Goal: Communication & Community: Answer question/provide support

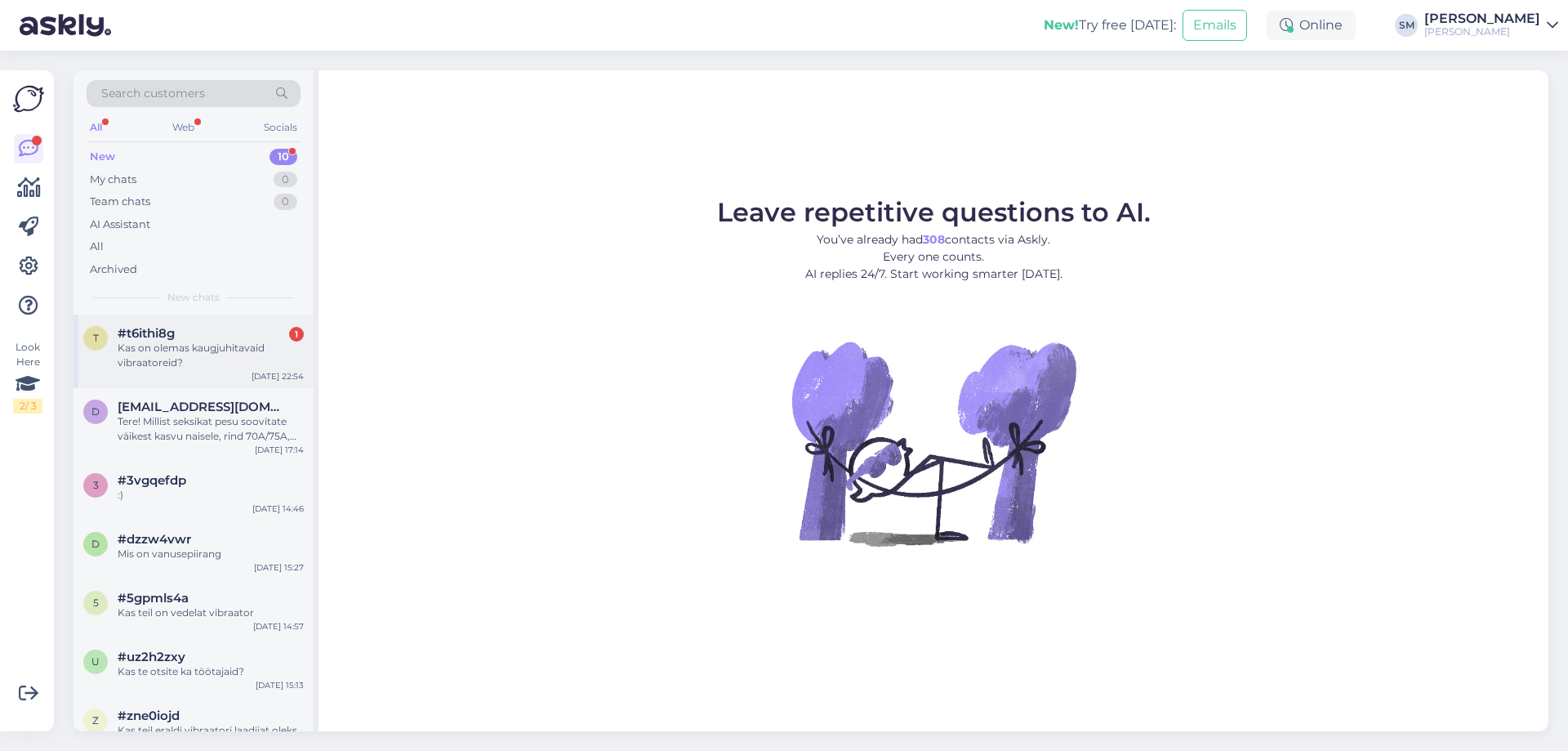
click at [214, 348] on div "Kas on olemas kaugjuhitavaid vibraatoreid?" at bounding box center [211, 356] width 187 height 30
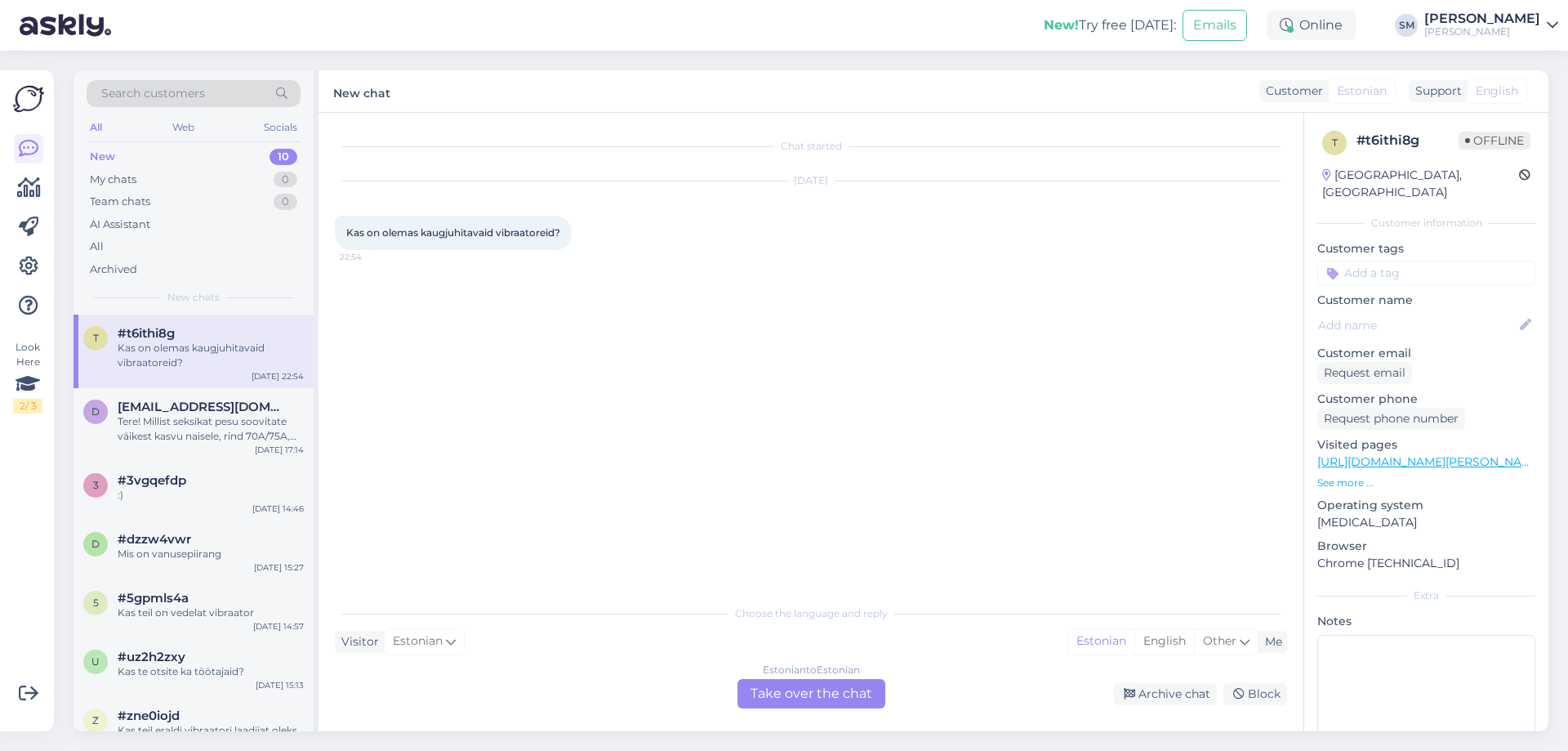
click at [774, 687] on div "Estonian to Estonian Take over the chat" at bounding box center [811, 694] width 148 height 30
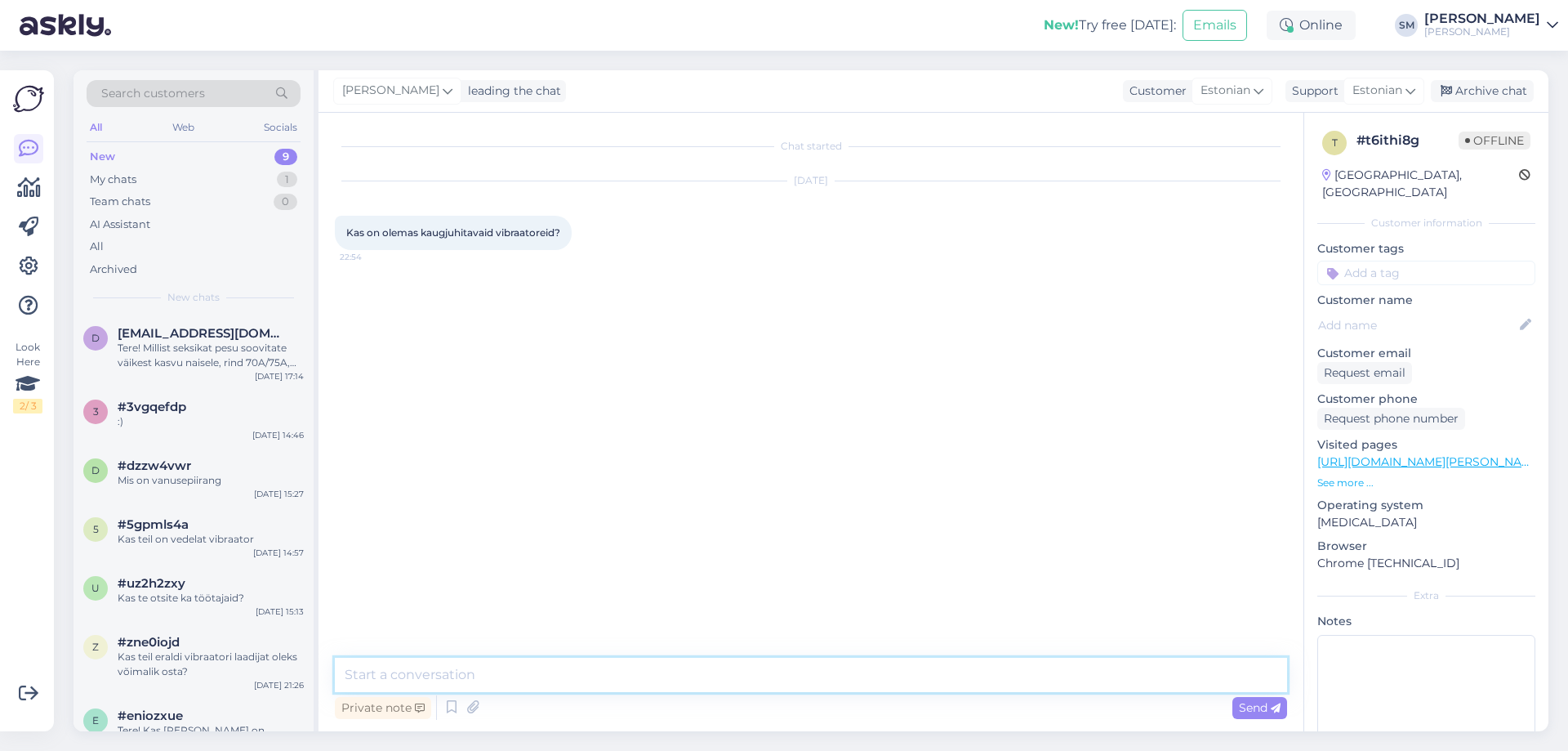
click at [541, 670] on textarea at bounding box center [810, 675] width 952 height 35
click at [454, 676] on textarea "Tere! Jaa, on küll, Saadan mõned valikud, mis meie poest leiab." at bounding box center [810, 675] width 952 height 35
type textarea "Tere! Jaa, on küll. Saadan mõned valikud, mis meie poest leiab."
click at [1261, 702] on span "Send" at bounding box center [1260, 707] width 42 height 15
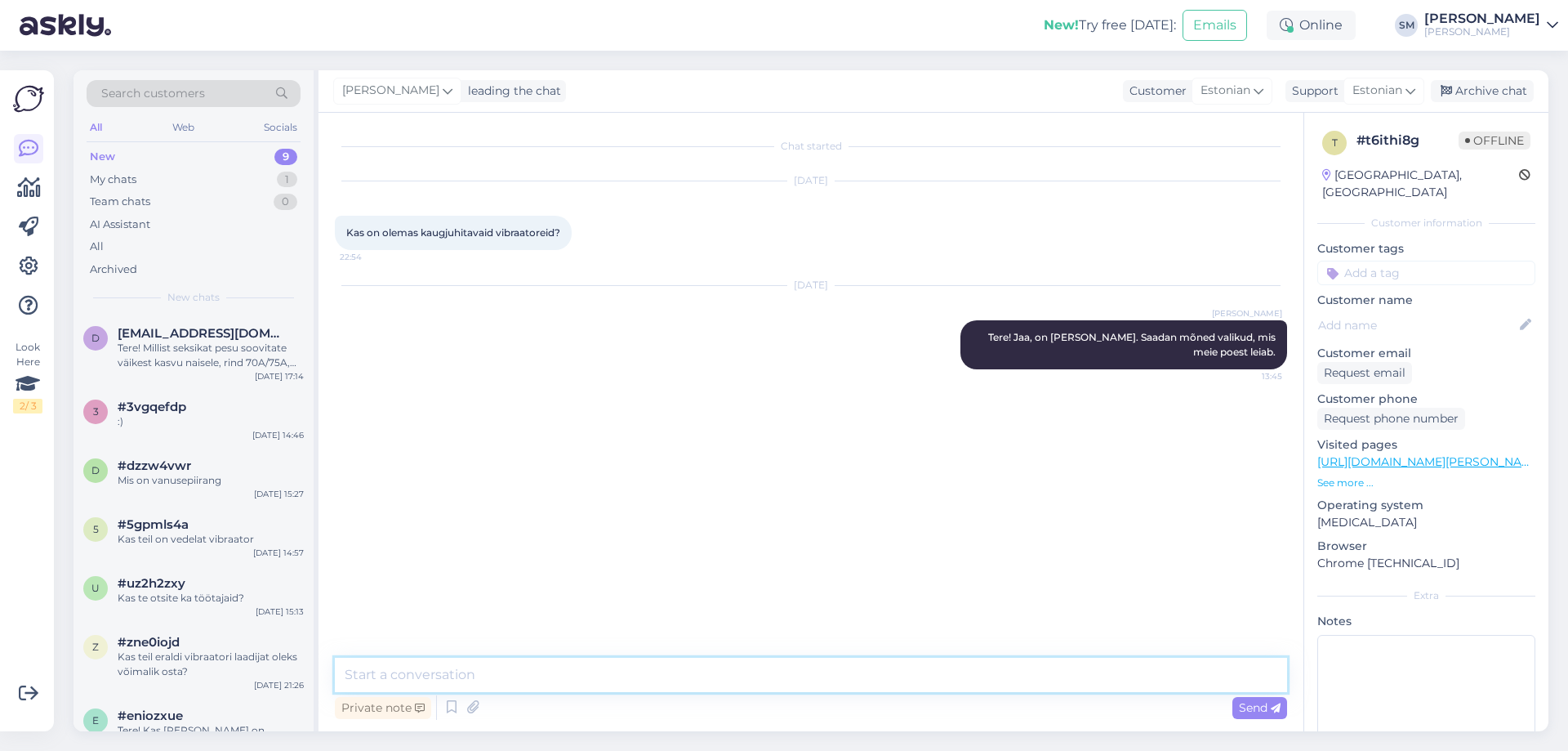
click at [426, 669] on textarea at bounding box center [810, 675] width 952 height 35
paste textarea "https://www.ulakas-kaunitar.ee/pood/toote-grupp/svakom-erica-apiga-puksikutevib…"
click at [342, 674] on textarea "https://www.ulakas-kaunitar.ee/pood/toote-grupp/svakom-erica-apiga-puksikutevib…" at bounding box center [810, 675] width 952 height 35
click at [417, 673] on textarea "https://www.ulakas-kaunitar.ee/pood/toote-grupp/svakom-erica-apiga-puksikutevib…" at bounding box center [810, 675] width 952 height 35
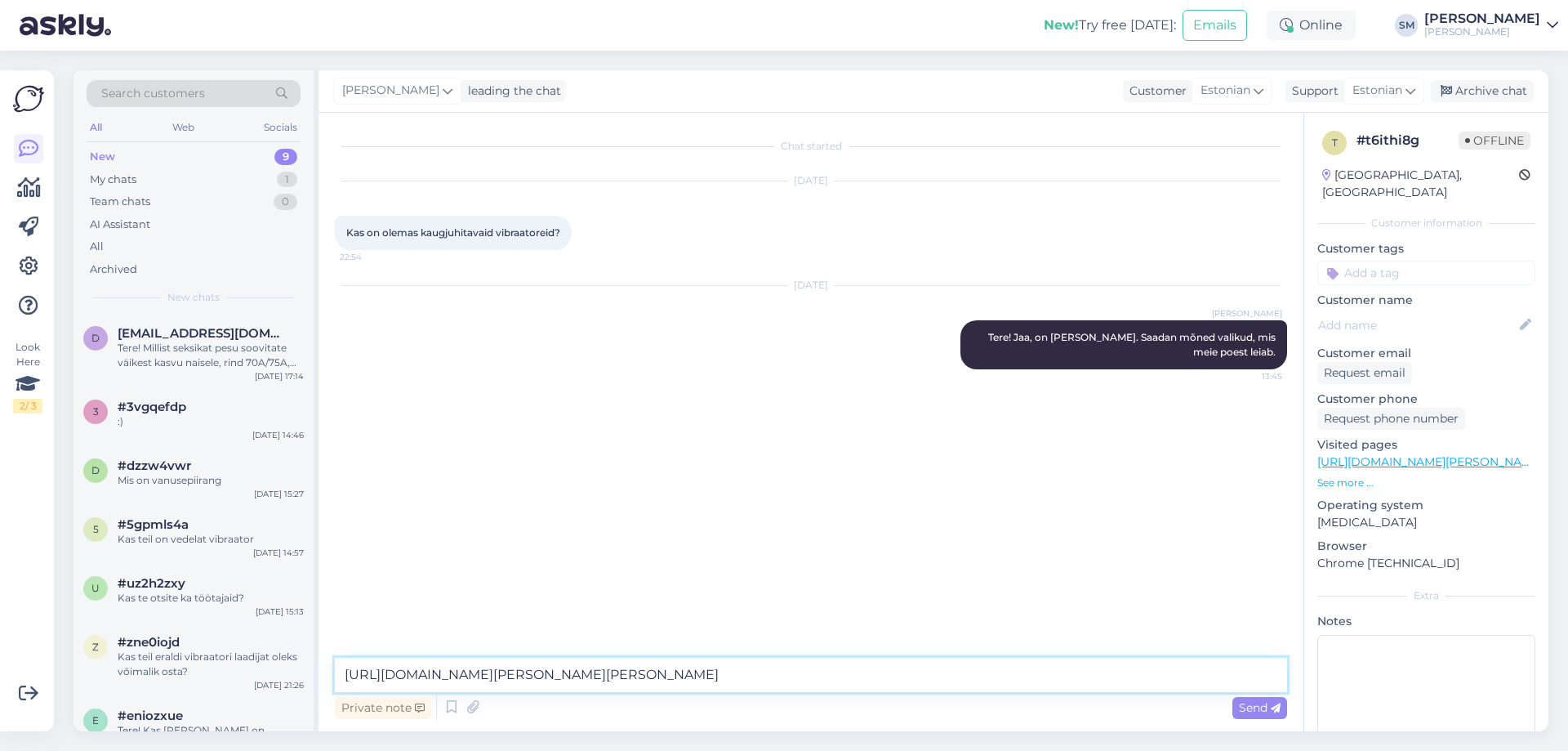
click at [417, 673] on textarea "https://www.ulakas-kaunitar.ee/pood/toote-grupp/svakom-erica-apiga-puksikutevib…" at bounding box center [810, 675] width 952 height 35
drag, startPoint x: 529, startPoint y: 676, endPoint x: 495, endPoint y: 676, distance: 34.0
click at [495, 676] on textarea "Näiteks äppiga juhitavaid o" at bounding box center [810, 675] width 952 height 35
click at [497, 675] on textarea "Näiteks äppiga juhitavaid o" at bounding box center [810, 675] width 952 height 35
type textarea "Näiteks äppiga juhitavad on:"
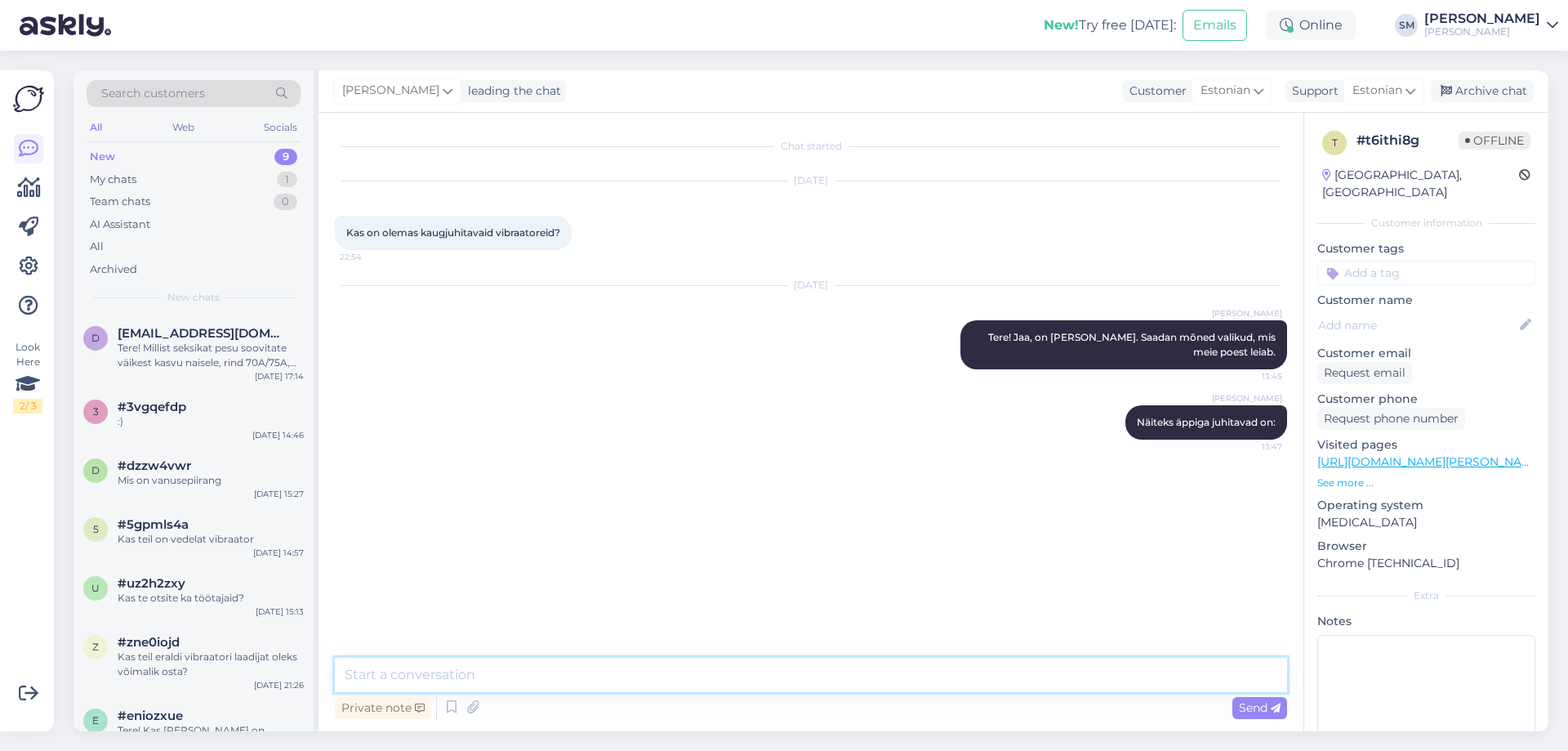
paste textarea "https://www.ulakas-kaunitar.ee/pood/toote-grupp/svakom-erica-apiga-puksikutevib…"
type textarea "https://www.ulakas-kaunitar.ee/pood/toote-grupp/svakom-erica-apiga-puksikutevib…"
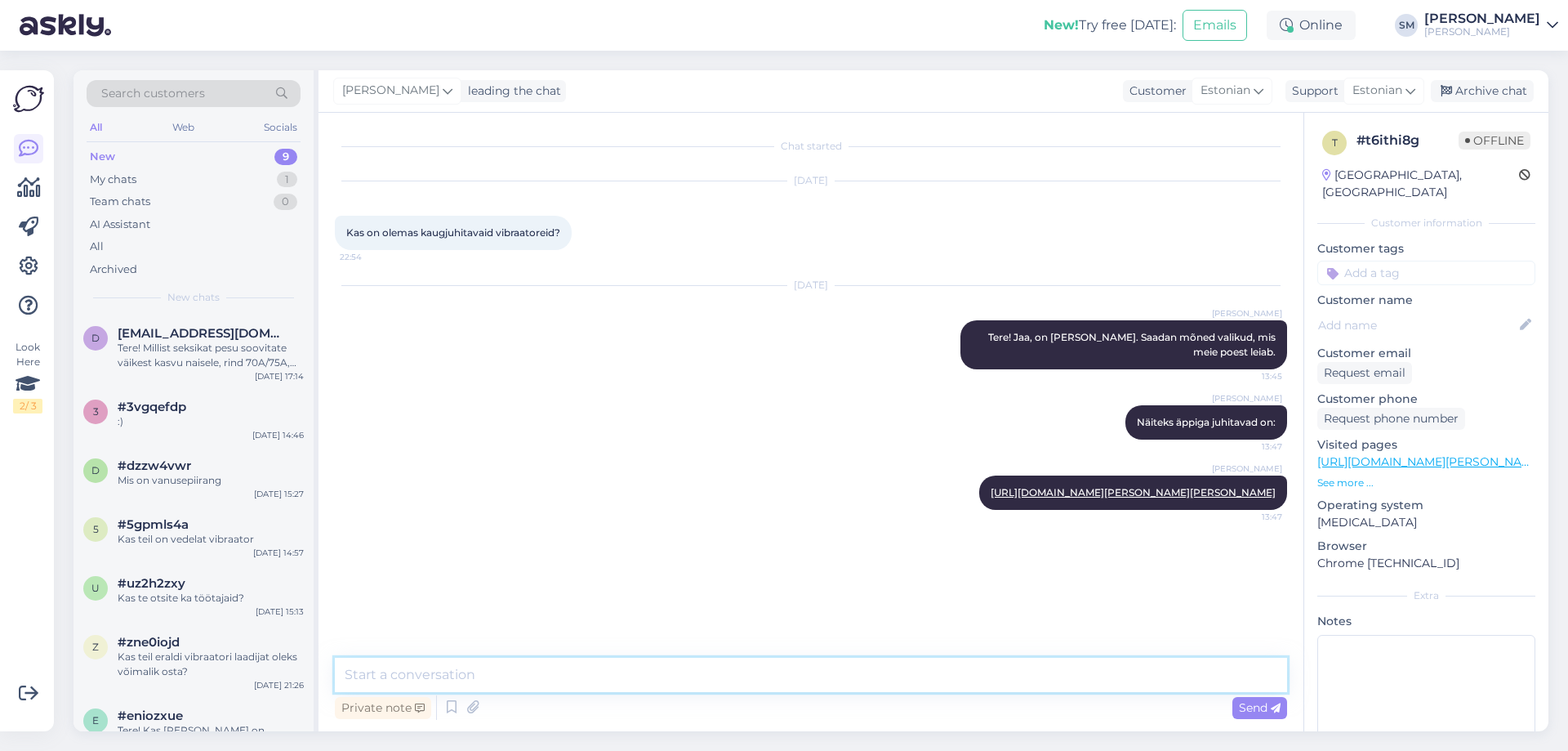
paste textarea "https://www.ulakas-kaunitar.ee/pood/toote-grupp/svakom-ella-apiga-vibraator/"
type textarea "https://www.ulakas-kaunitar.ee/pood/toote-grupp/svakom-ella-apiga-vibraator/"
click at [1245, 706] on span "Send" at bounding box center [1260, 707] width 42 height 15
click at [452, 662] on textarea at bounding box center [810, 675] width 952 height 35
paste textarea "https://www.ulakas-kaunitar.ee/pood/toote-grupp/zalo-aya-puldi-ja-apiga-vibraat…"
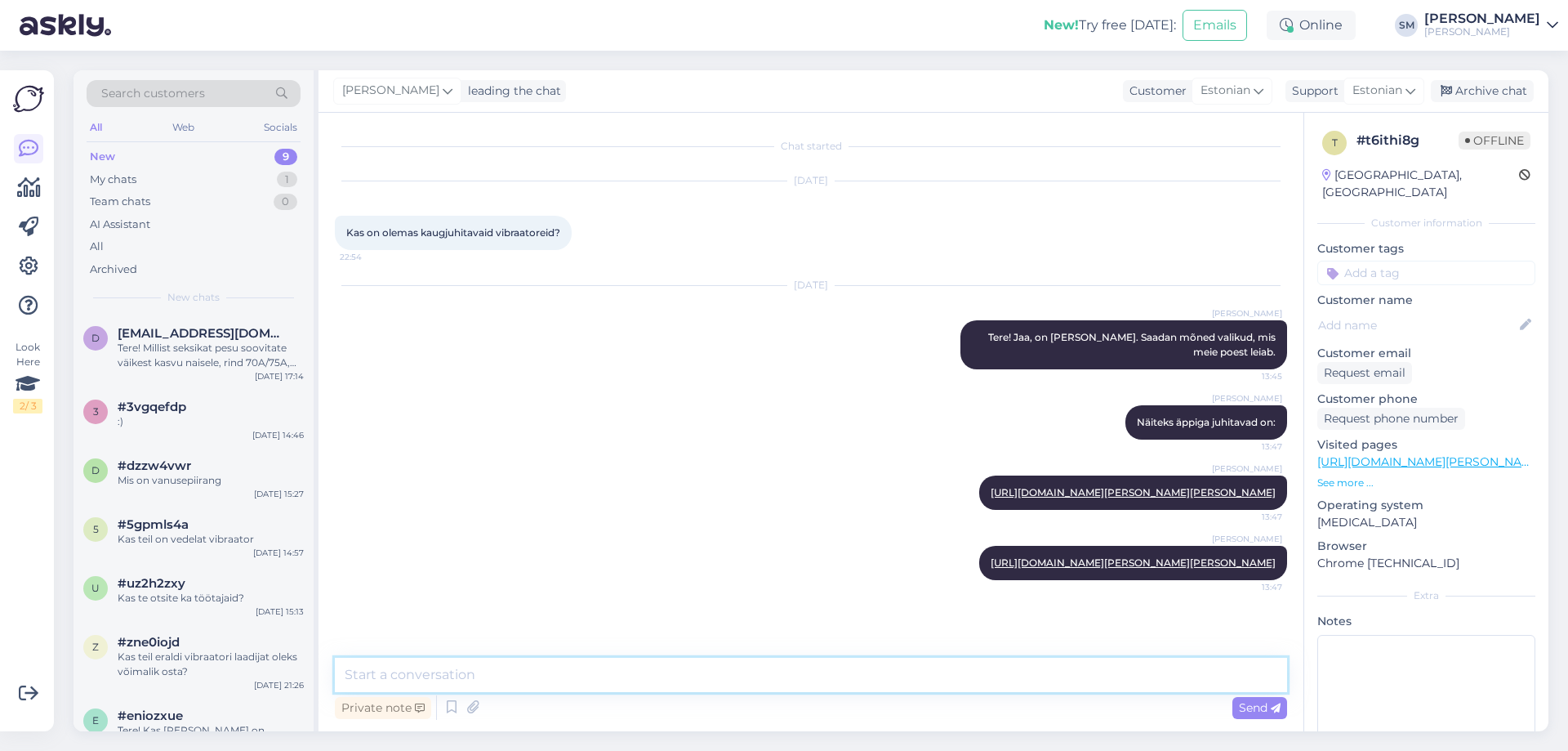
type textarea "https://www.ulakas-kaunitar.ee/pood/toote-grupp/zalo-aya-puldi-ja-apiga-vibraat…"
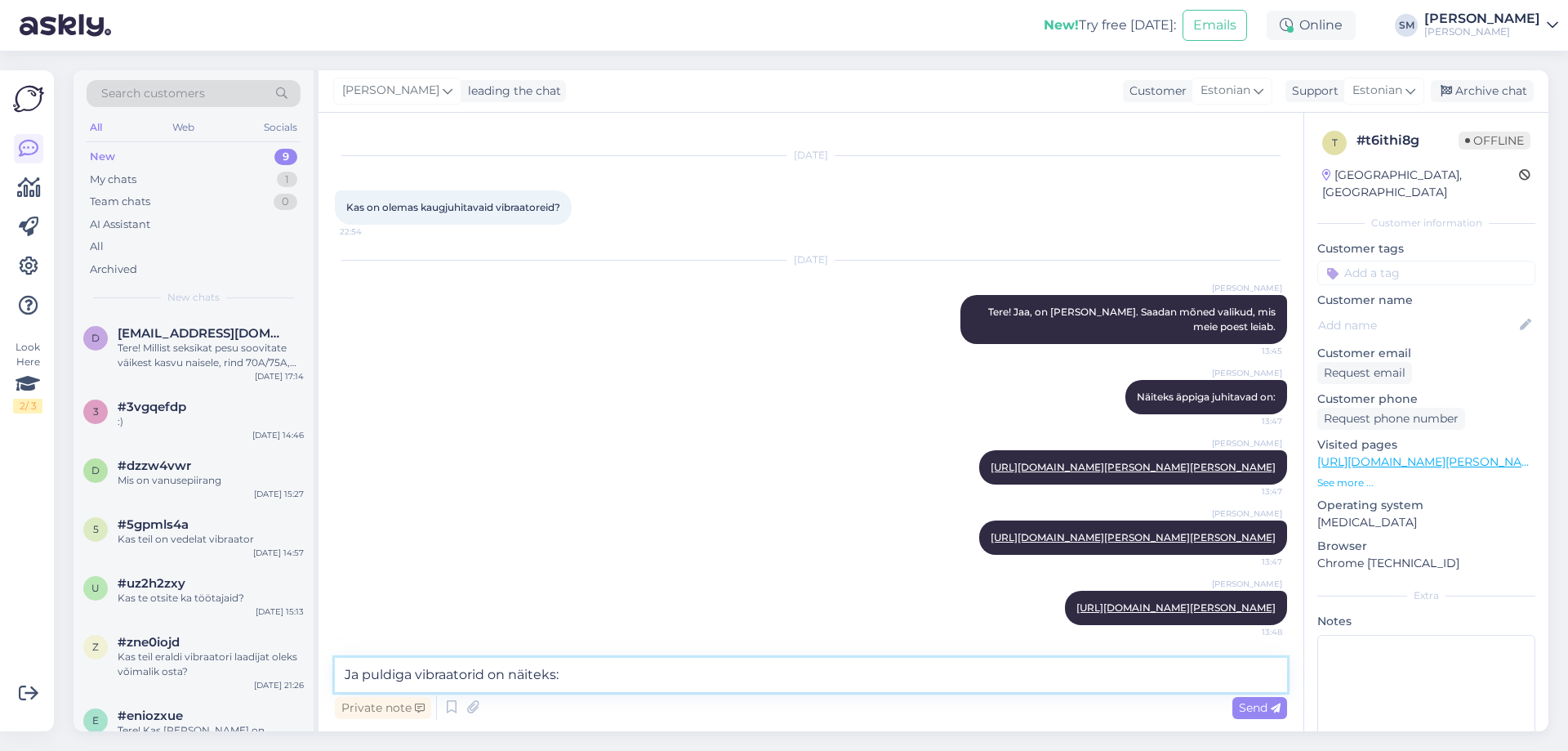
type textarea "Ja puldiga vibraatorid on näiteks:"
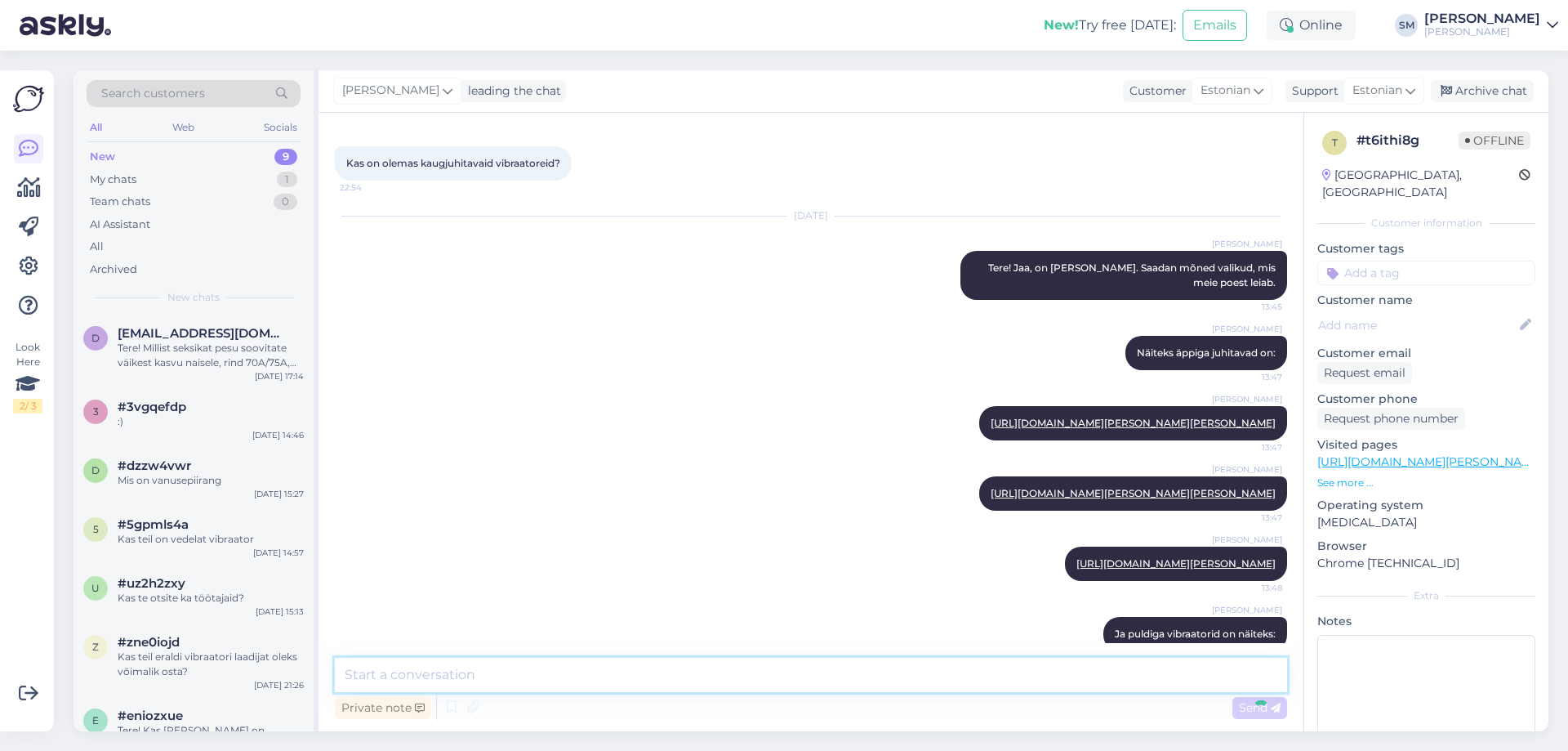
scroll to position [140, 0]
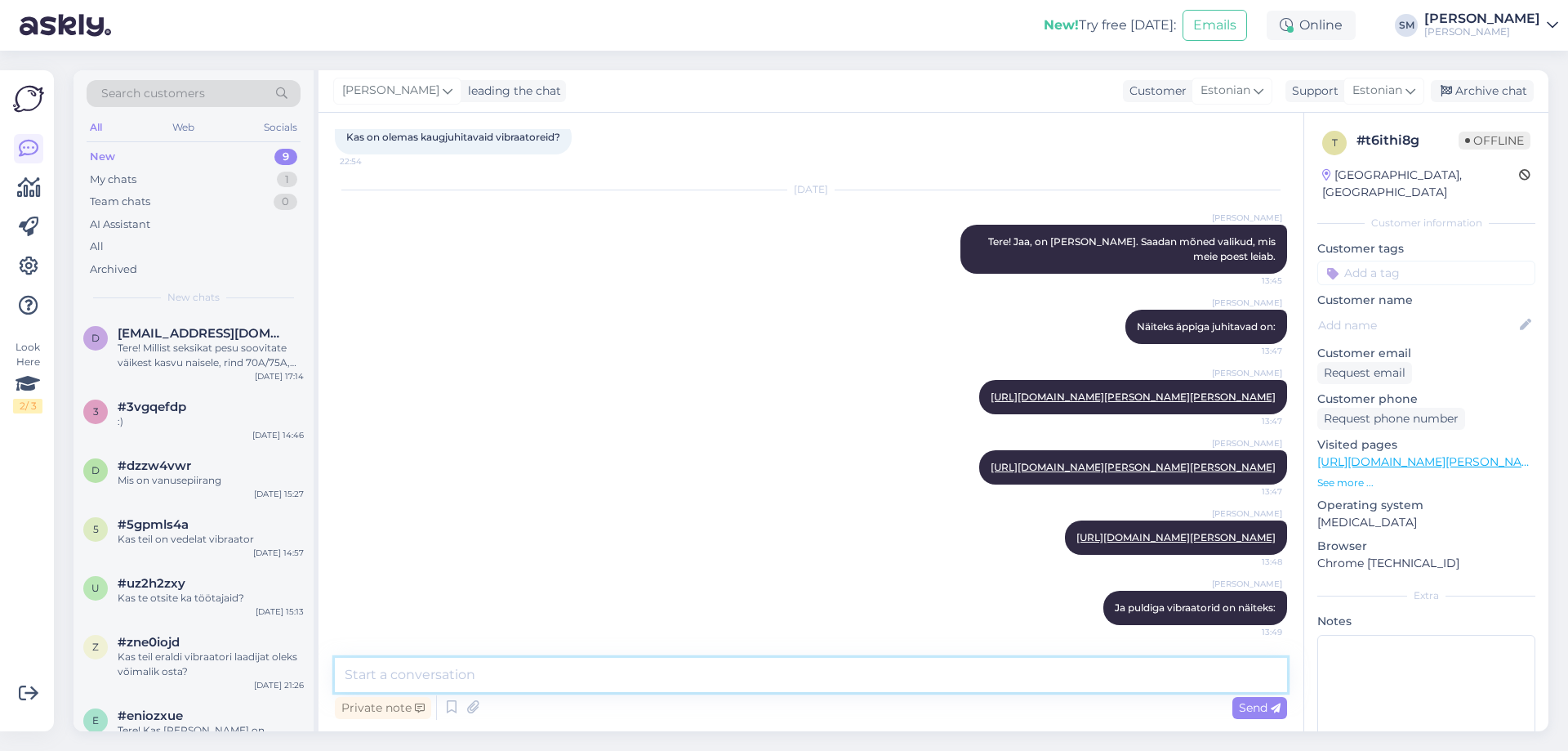
type textarea "V"
paste textarea "https://www.ulakas-kaunitar.ee/pood/toote-grupp/svakom-elva-puldiga-vibraator/"
type textarea "https://www.ulakas-kaunitar.ee/pood/toote-grupp/svakom-elva-puldiga-vibraator/"
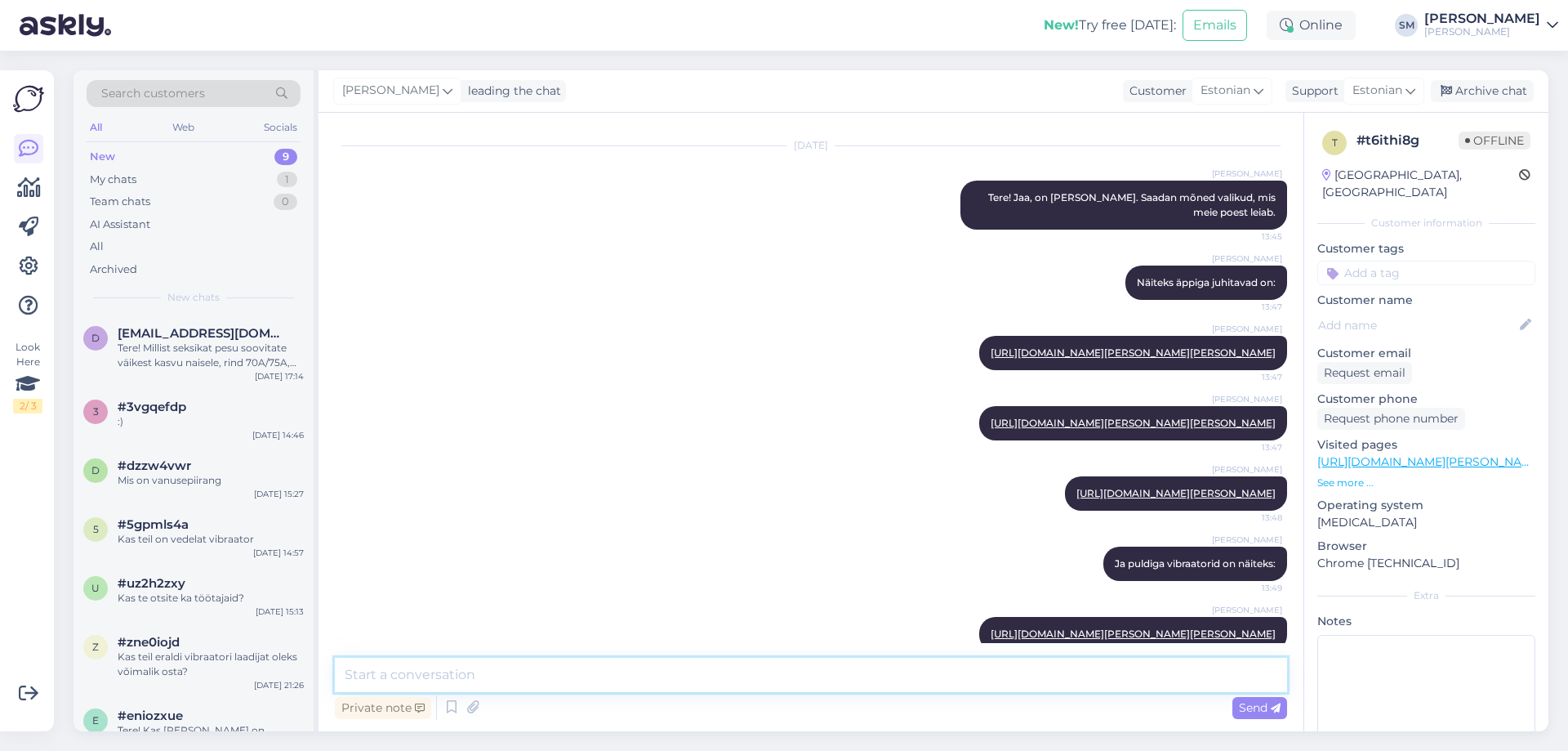
scroll to position [225, 0]
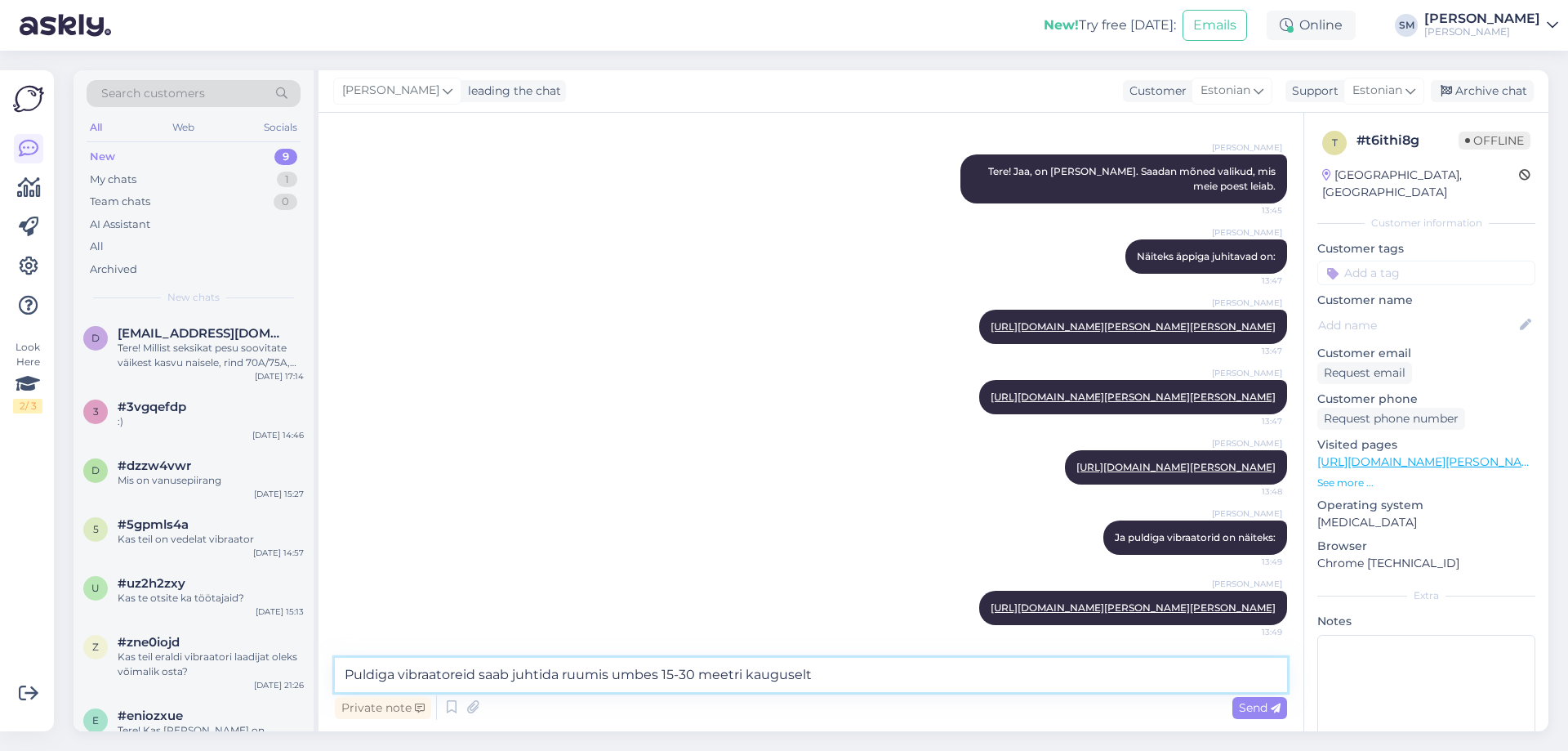
click at [564, 674] on textarea "Puldiga vibraatoreid saab juhtida ruumis umbes 15-30 meetri kauguselt" at bounding box center [810, 675] width 952 height 35
click at [898, 676] on textarea "Puldiga vibraatoreid saab juhtida ainult ruumis umbes 15-30 meetri kauguselt" at bounding box center [810, 675] width 952 height 35
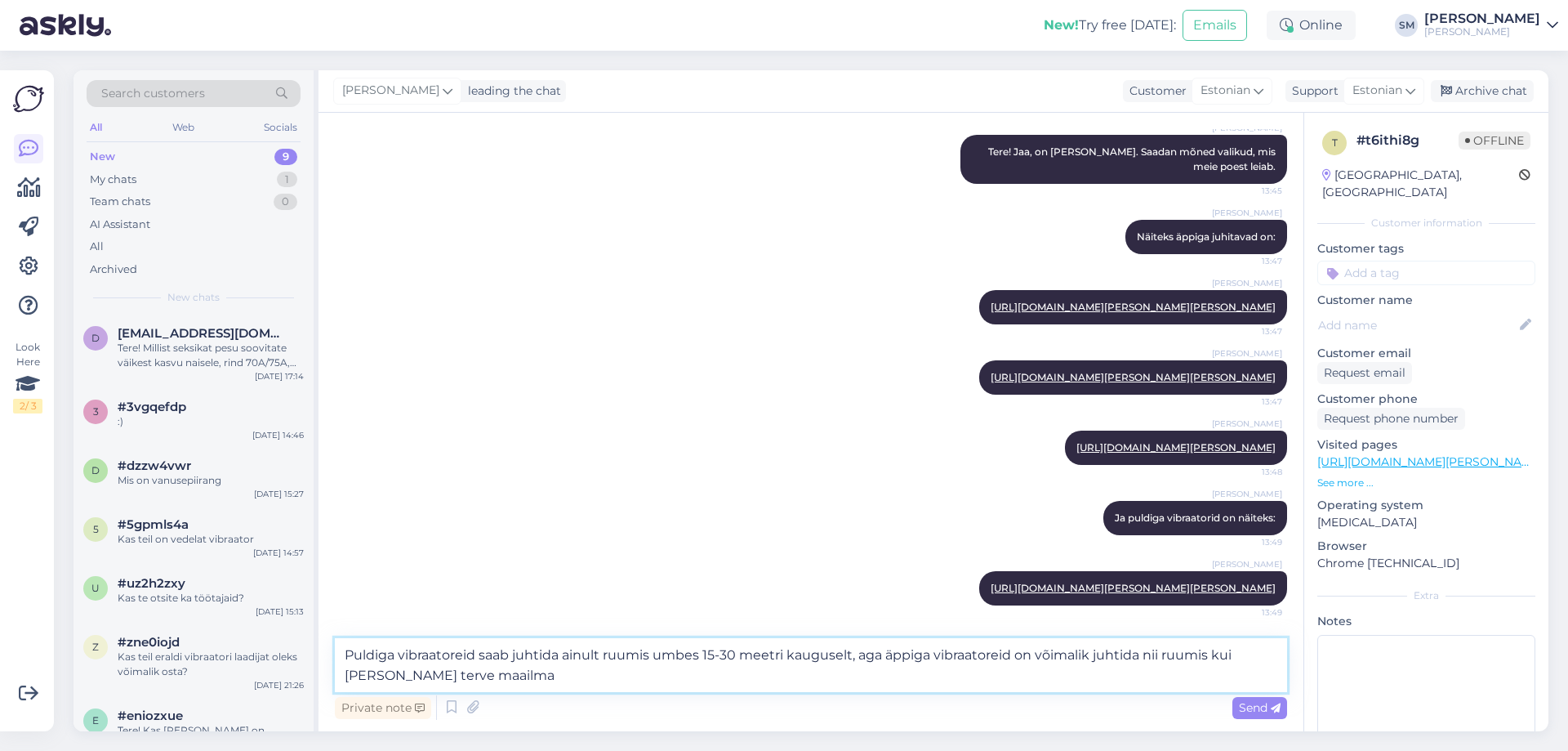
type textarea "Puldiga vibraatoreid saab juhtida ainult ruumis umbes 15-30 meetri kauguselt, a…"
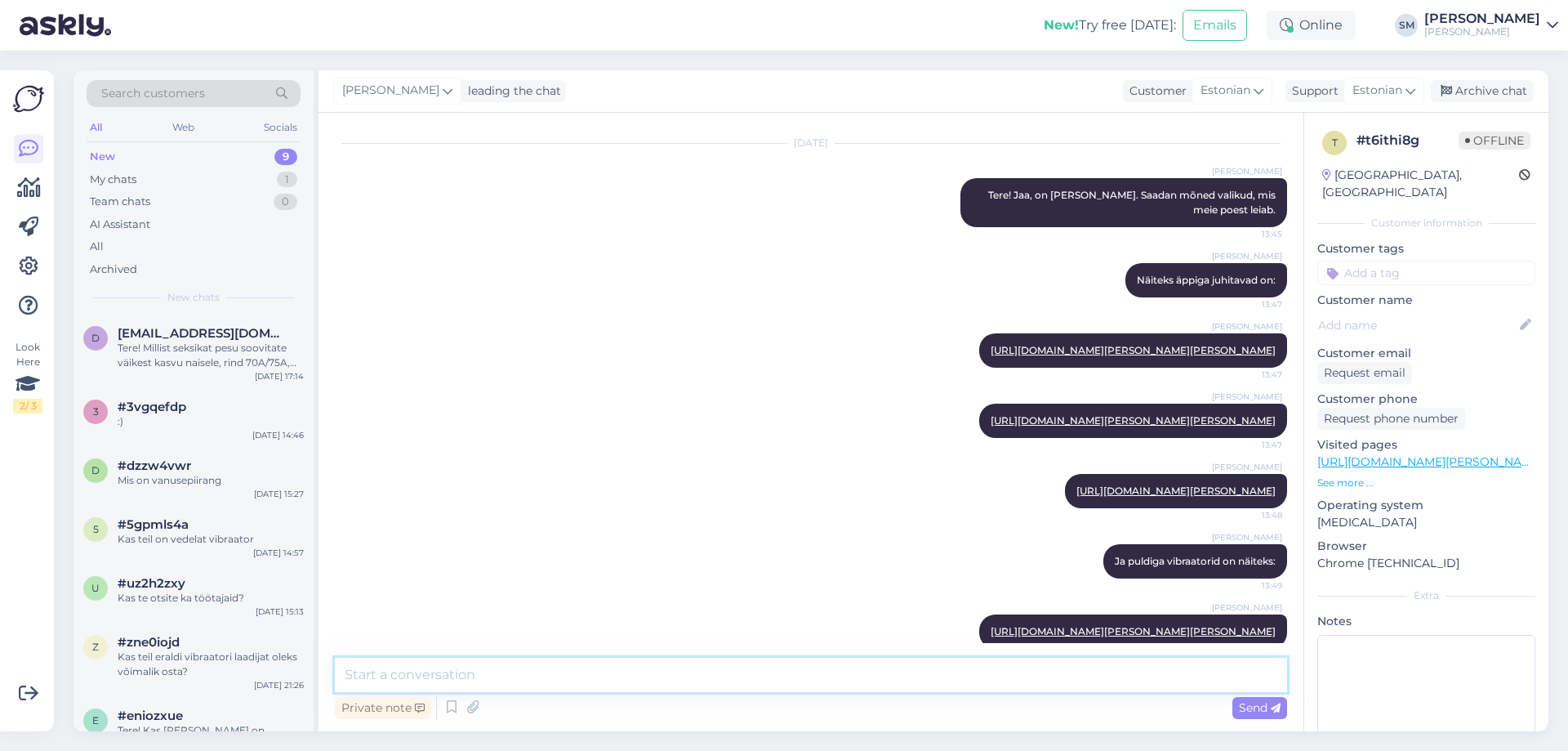
scroll to position [325, 0]
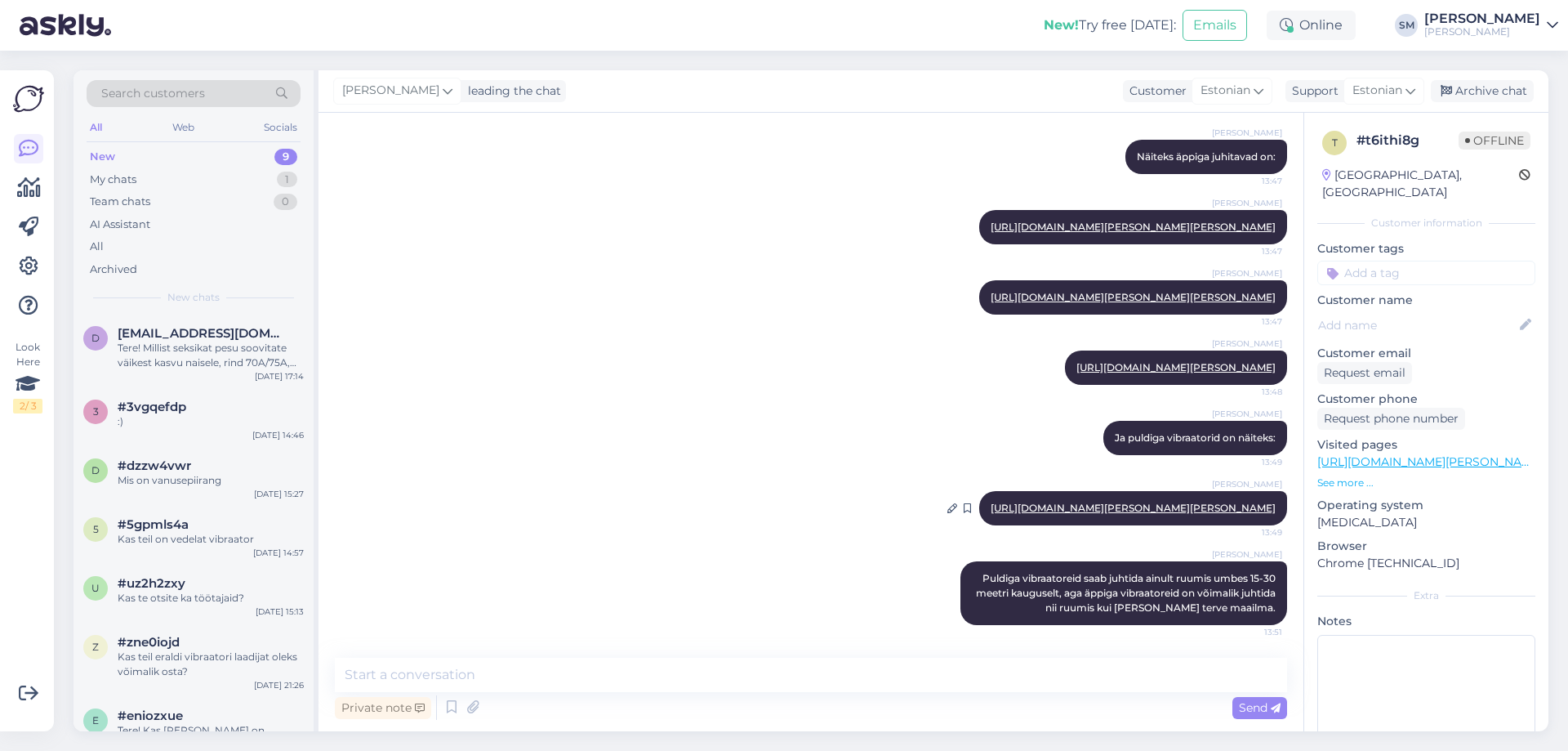
click at [1138, 502] on link "https://www.ulakas-kaunitar.ee/pood/toote-grupp/svakom-elva-puldiga-vibraator/" at bounding box center [1133, 508] width 285 height 12
click at [455, 676] on textarea at bounding box center [810, 675] width 952 height 35
type textarea "Loodan, et see oli abiks."
click at [1244, 707] on span "Send" at bounding box center [1260, 707] width 42 height 15
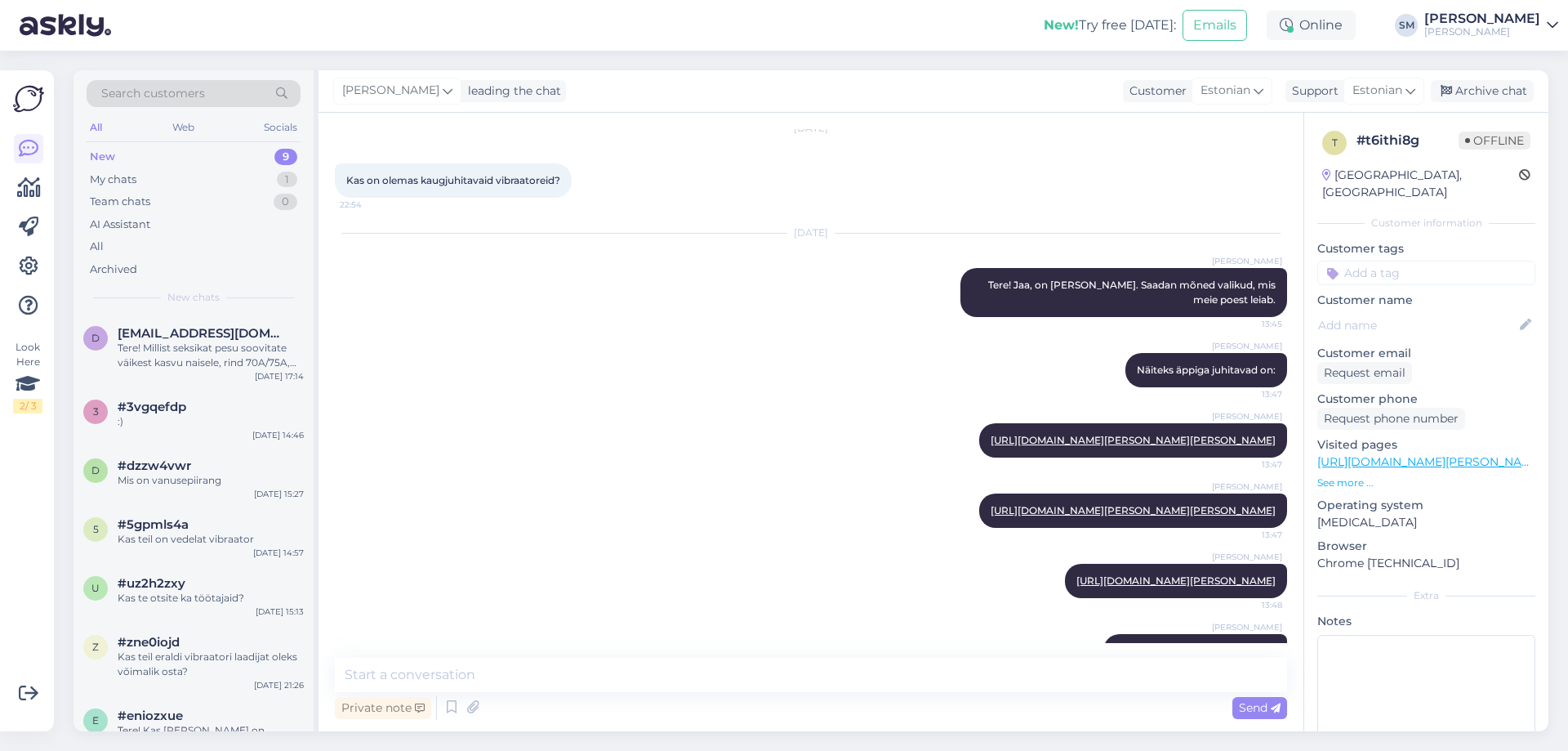
scroll to position [0, 0]
